Goal: Find specific page/section: Find specific page/section

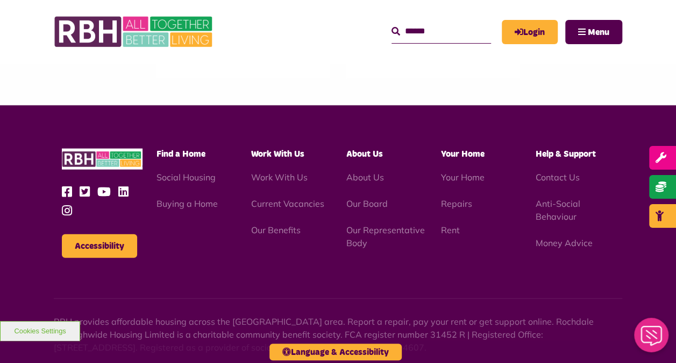
scroll to position [1202, 0]
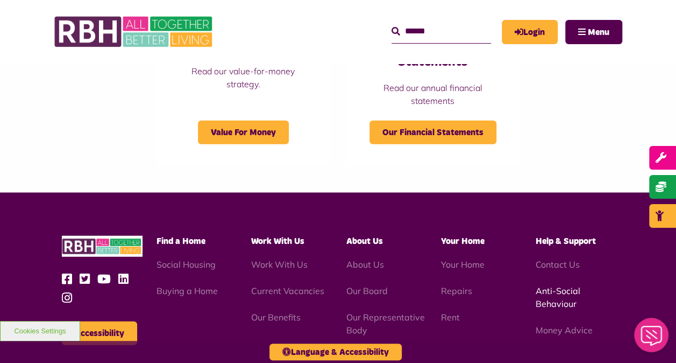
click at [565, 295] on link "Anti-Social Behaviour" at bounding box center [558, 297] width 45 height 24
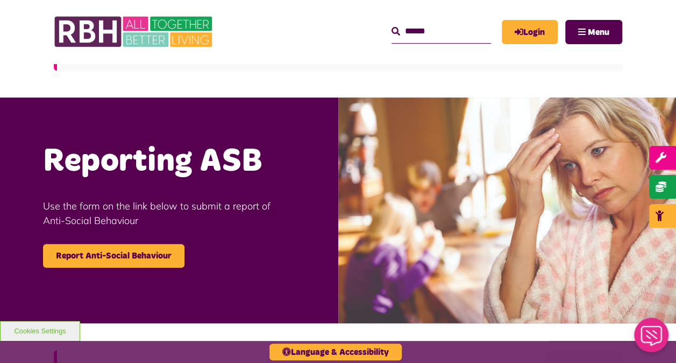
scroll to position [323, 0]
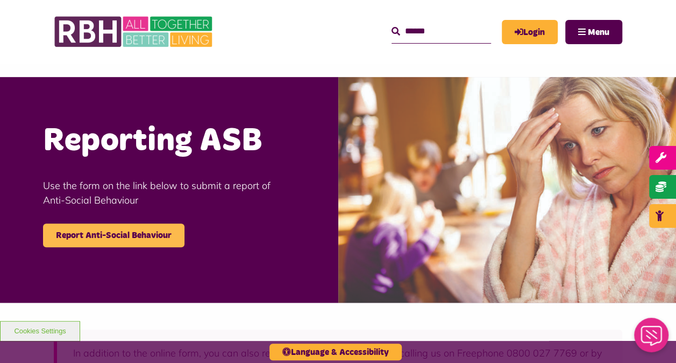
click at [112, 240] on link "Report Anti-Social Behaviour" at bounding box center [113, 235] width 141 height 24
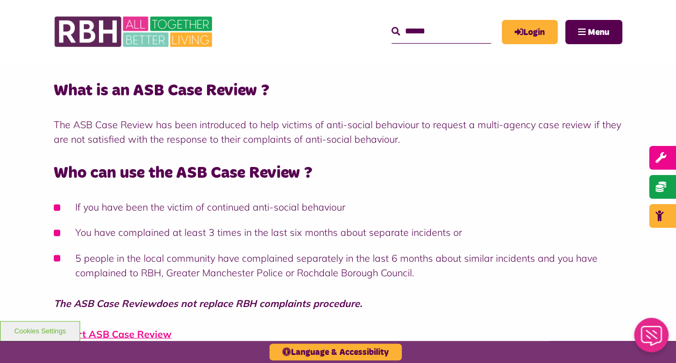
scroll to position [753, 0]
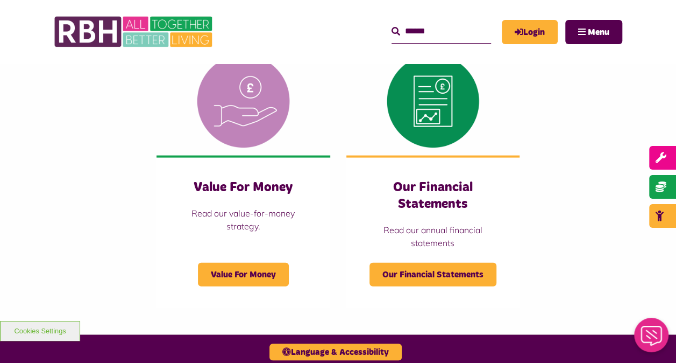
scroll to position [1076, 0]
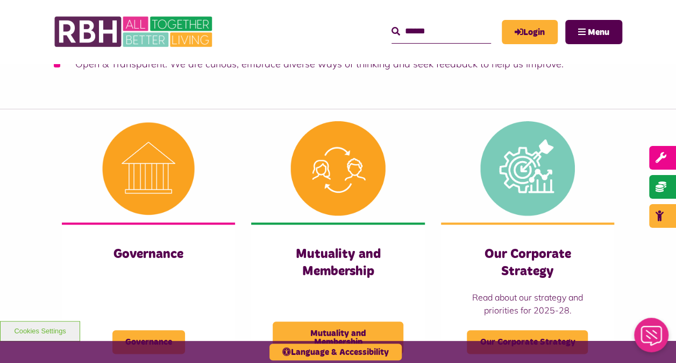
scroll to position [108, 0]
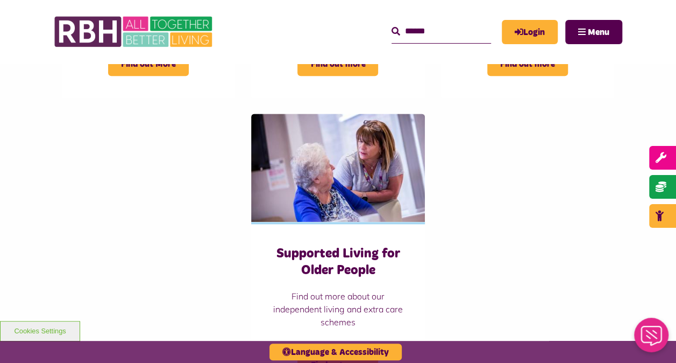
scroll to position [538, 0]
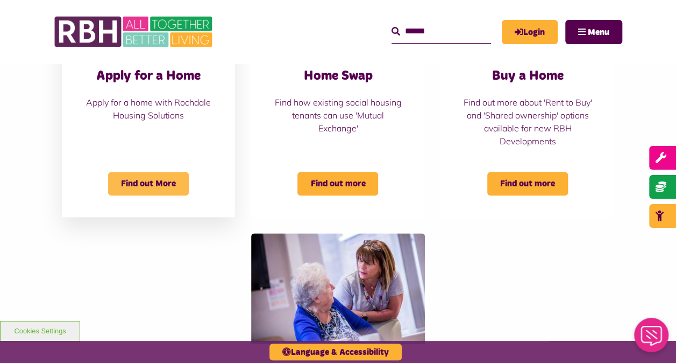
click at [149, 180] on span "Find out More" at bounding box center [148, 184] width 81 height 24
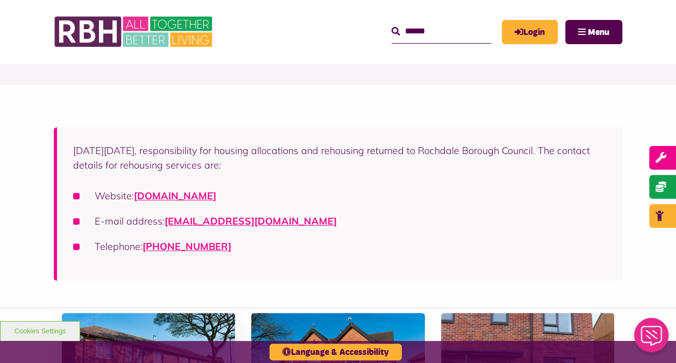
scroll to position [54, 0]
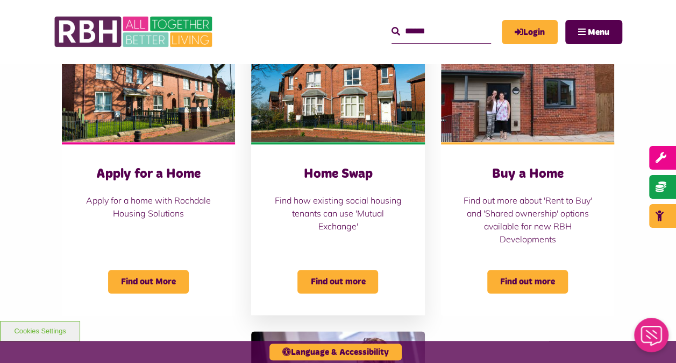
scroll to position [484, 0]
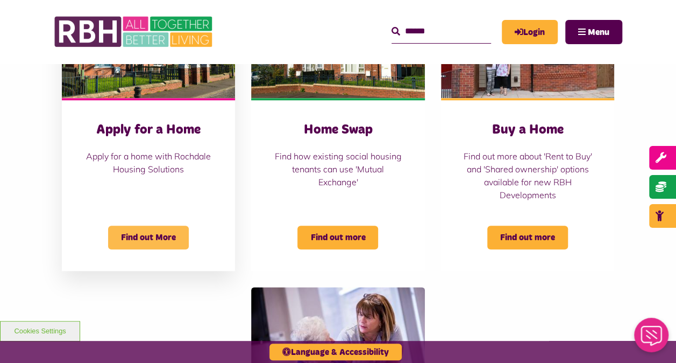
click at [143, 237] on span "Find out More" at bounding box center [148, 237] width 81 height 24
